Goal: Find specific page/section: Find specific page/section

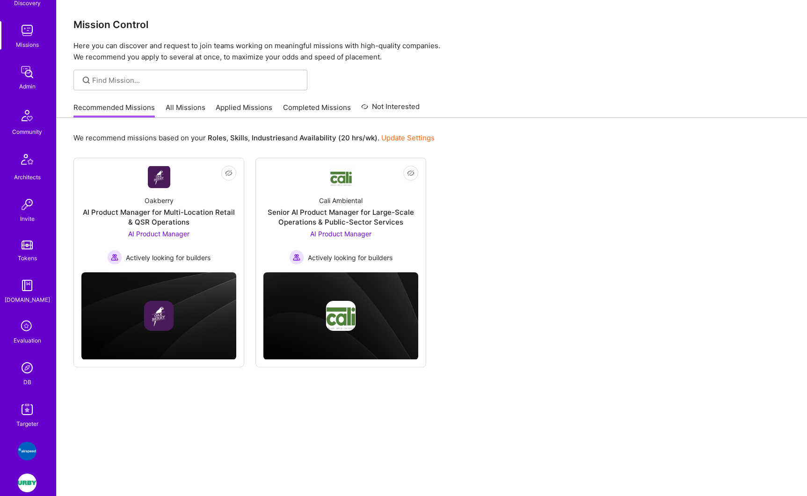
scroll to position [106, 0]
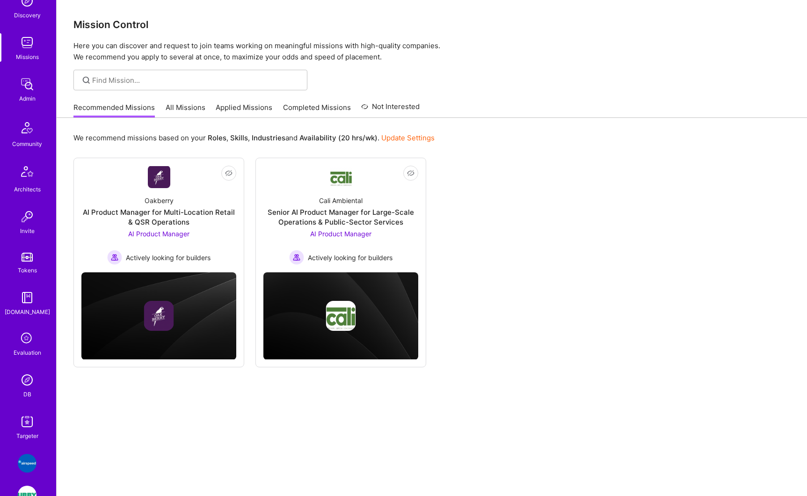
click at [23, 91] on img at bounding box center [27, 84] width 19 height 19
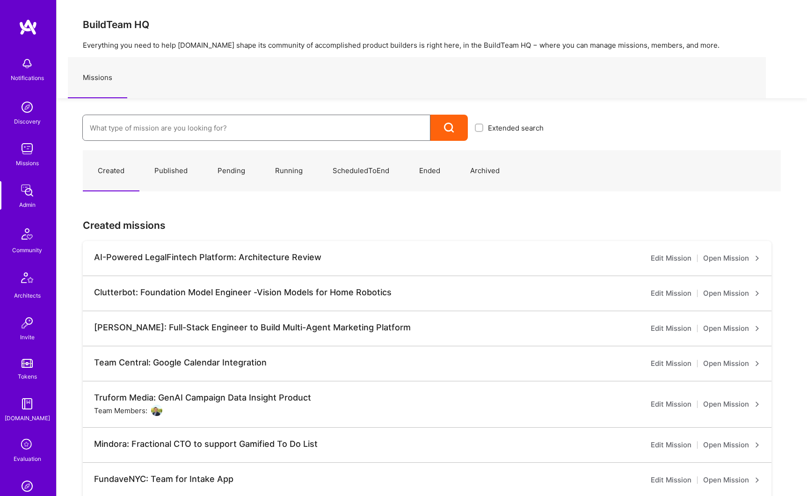
click at [116, 128] on input at bounding box center [256, 128] width 333 height 24
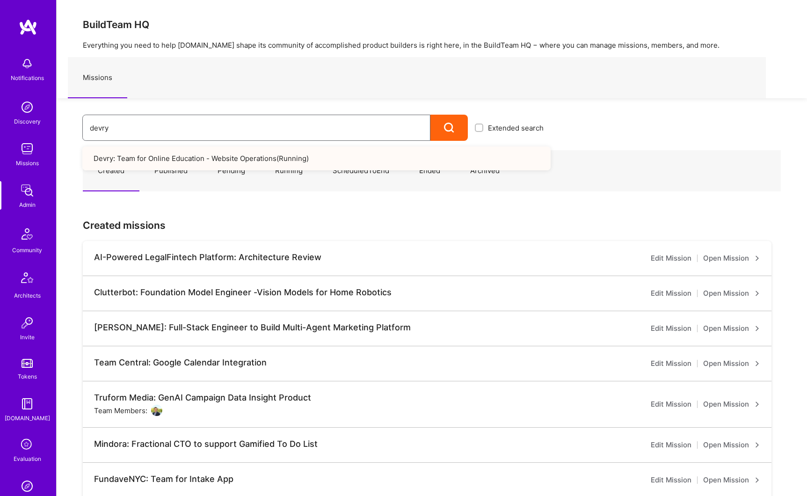
type input "devry"
click at [178, 162] on link "Devry: Team for Online Education - Website Operations ( Running )" at bounding box center [316, 158] width 468 height 24
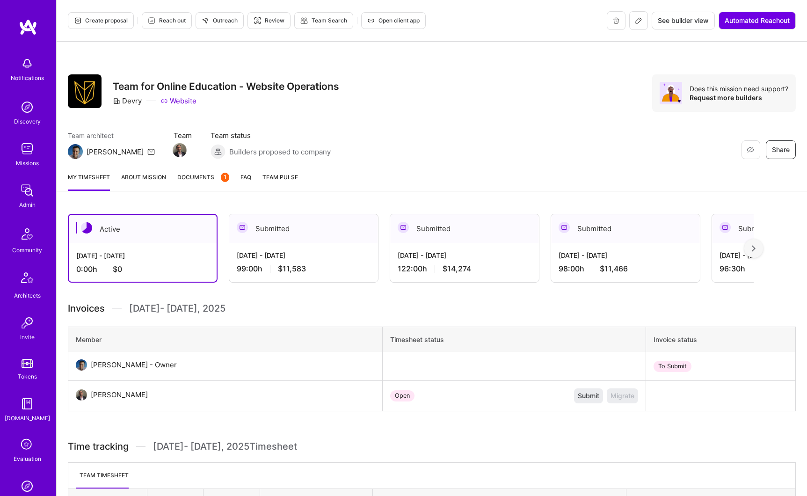
click at [200, 174] on span "Documents 1" at bounding box center [203, 177] width 52 height 10
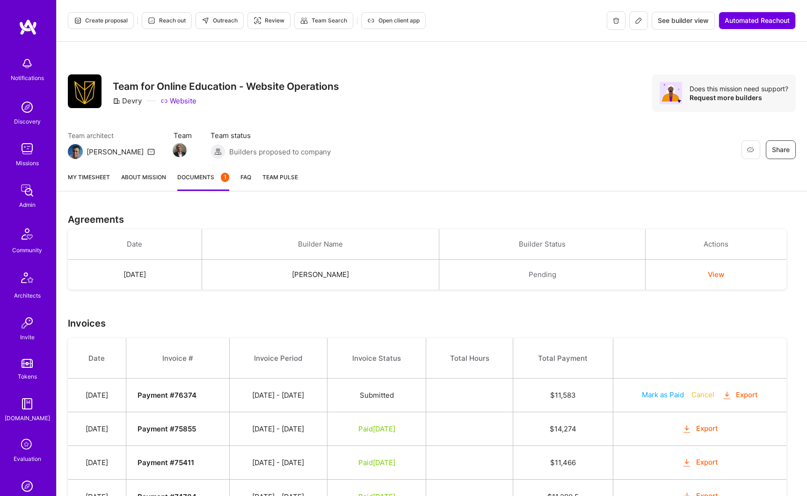
scroll to position [12, 0]
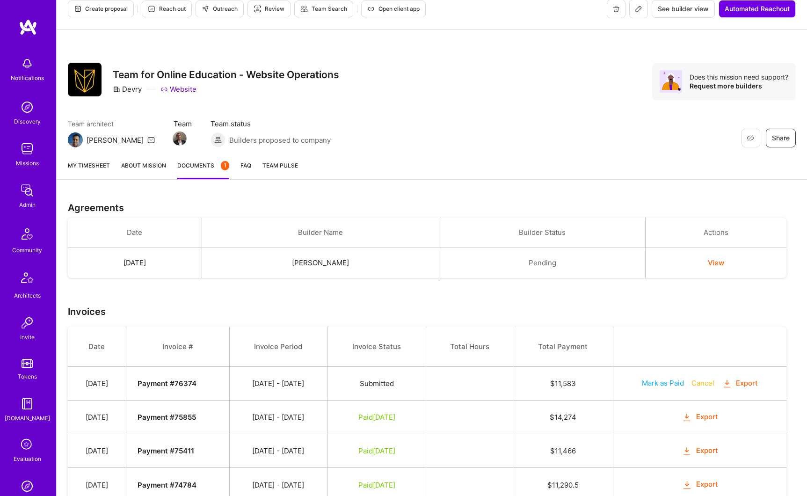
click at [720, 261] on button "View" at bounding box center [716, 263] width 16 height 10
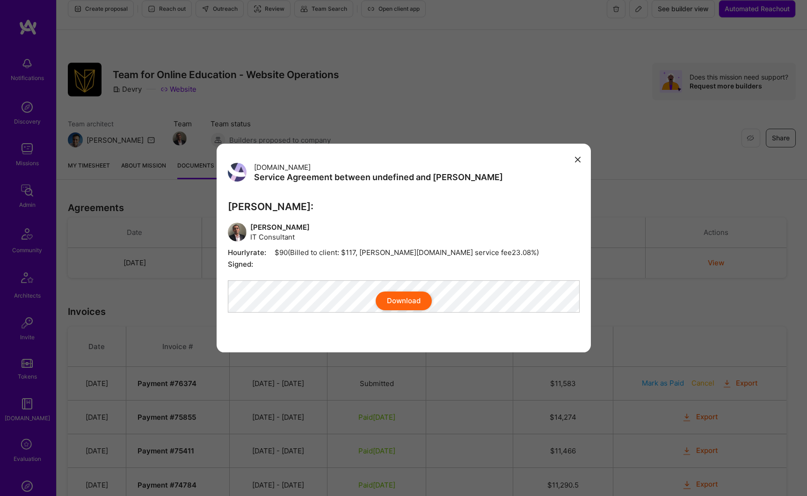
click at [88, 229] on div "A.Team Service Agreement between undefined and A.Teamer A.Teamer: Varun Mehta I…" at bounding box center [403, 248] width 807 height 496
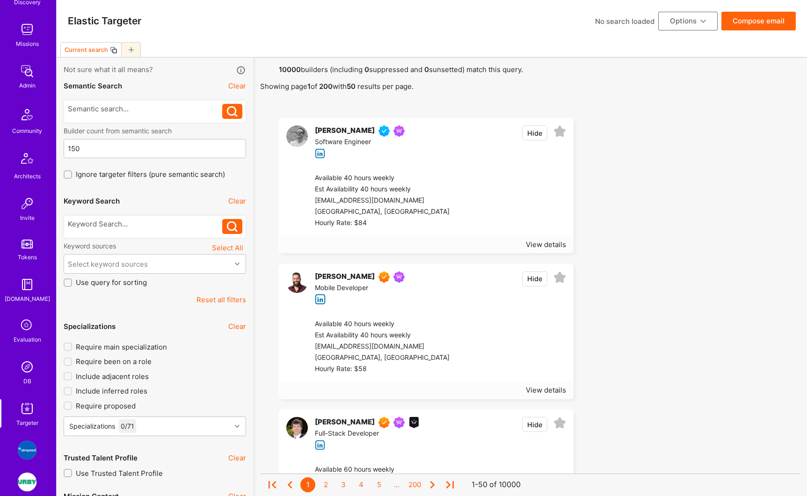
scroll to position [167, 0]
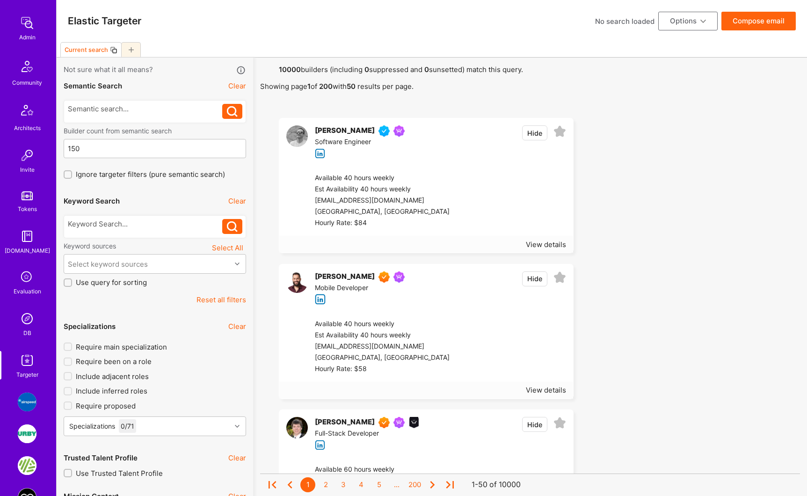
click at [21, 318] on img at bounding box center [27, 318] width 19 height 19
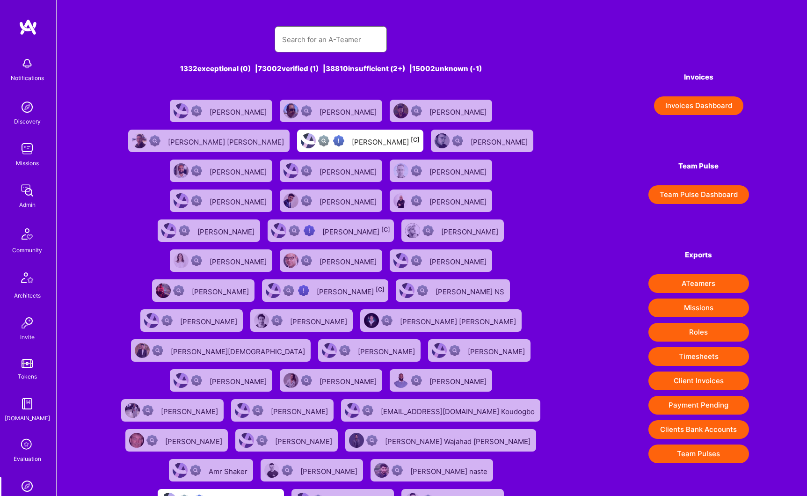
drag, startPoint x: 21, startPoint y: 318, endPoint x: 304, endPoint y: 39, distance: 396.7
click at [304, 39] on input "text" at bounding box center [330, 40] width 97 height 24
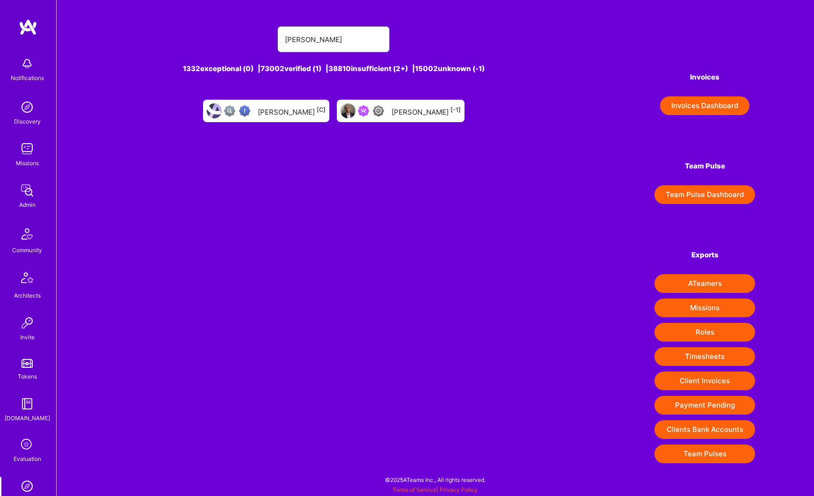
type input "varun mehta"
click at [404, 111] on div "Varun Mehta [-1]" at bounding box center [426, 111] width 69 height 12
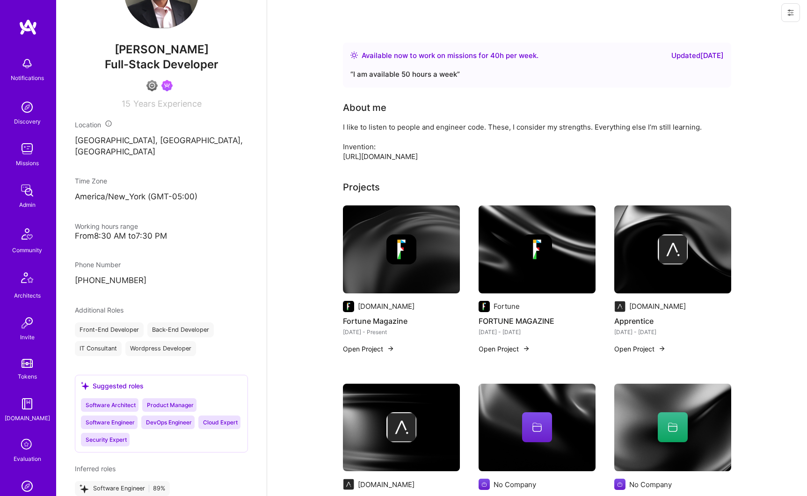
scroll to position [301, 0]
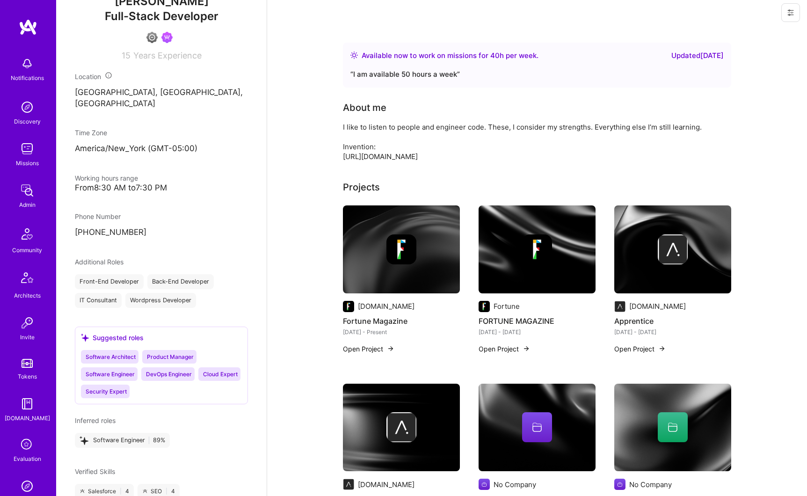
click at [95, 238] on p "+18626680544" at bounding box center [161, 232] width 173 height 11
click at [134, 238] on p "+18626680544" at bounding box center [161, 232] width 173 height 11
drag, startPoint x: 134, startPoint y: 240, endPoint x: 76, endPoint y: 240, distance: 58.0
click at [76, 238] on p "+18626680544" at bounding box center [161, 232] width 173 height 11
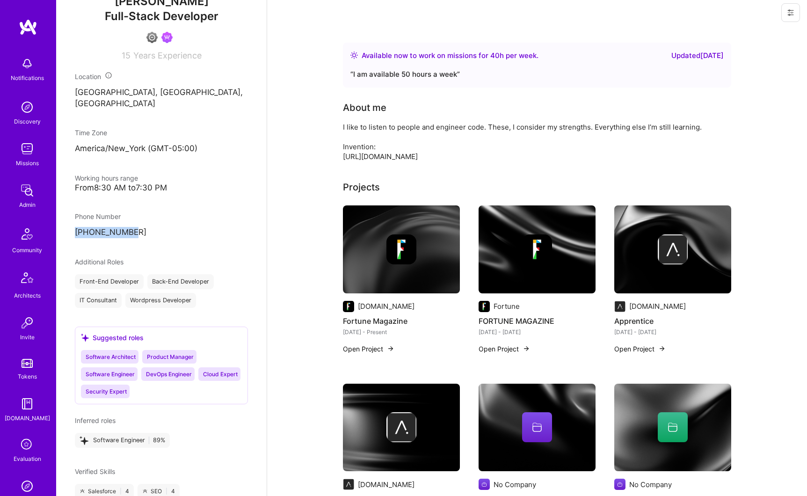
copy p "+18626680544"
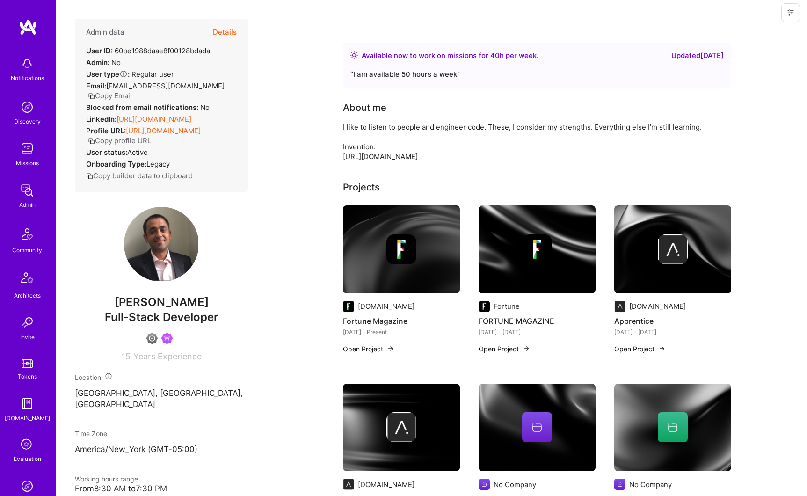
scroll to position [0, 0]
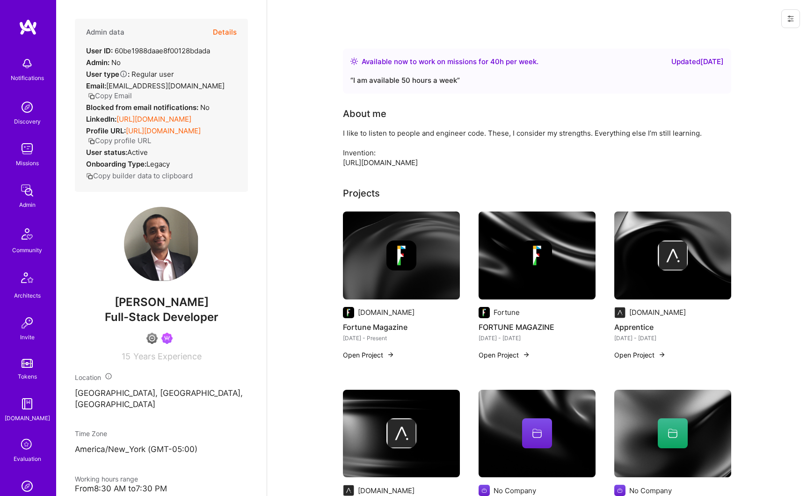
click at [221, 31] on button "Details" at bounding box center [225, 32] width 24 height 27
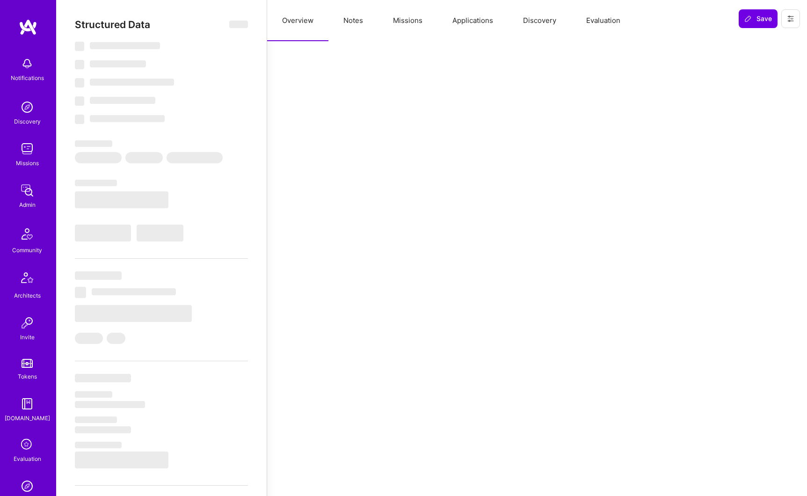
click at [414, 22] on button "Missions" at bounding box center [407, 20] width 59 height 41
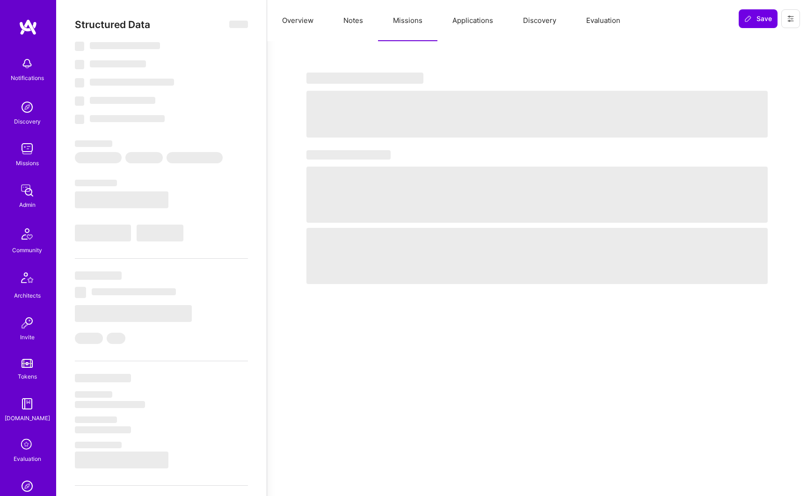
select select "Right Now"
select select "4"
select select "6"
select select "7"
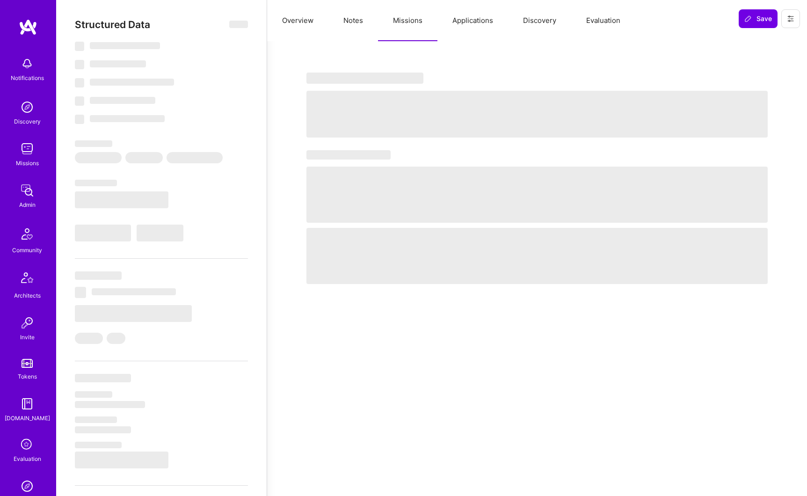
select select "US"
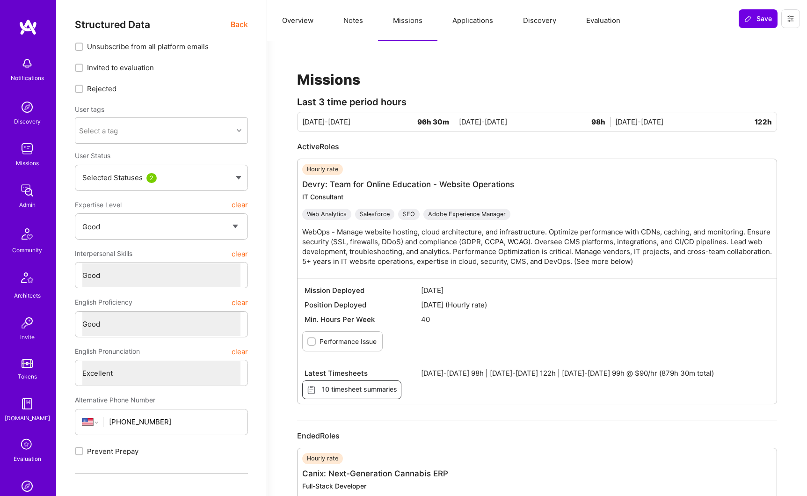
click at [329, 170] on div "Hourly rate" at bounding box center [322, 169] width 41 height 11
click at [334, 184] on link "Devry: Team for Online Education - Website Operations" at bounding box center [408, 184] width 212 height 9
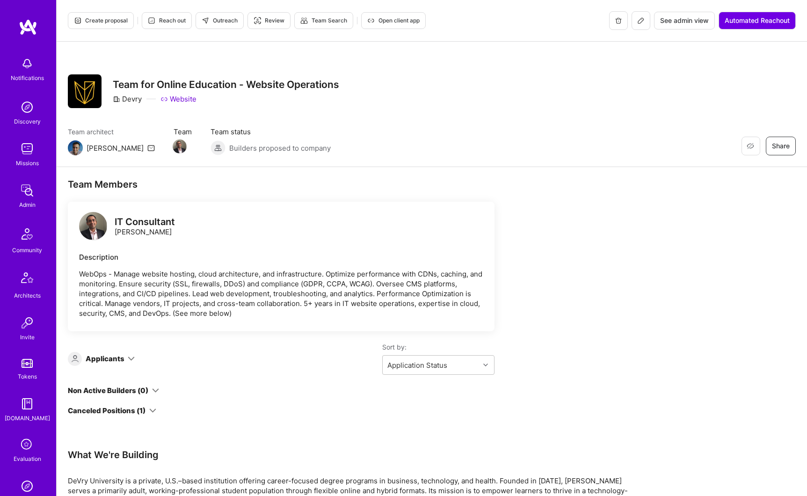
click at [641, 22] on icon at bounding box center [640, 20] width 7 height 7
